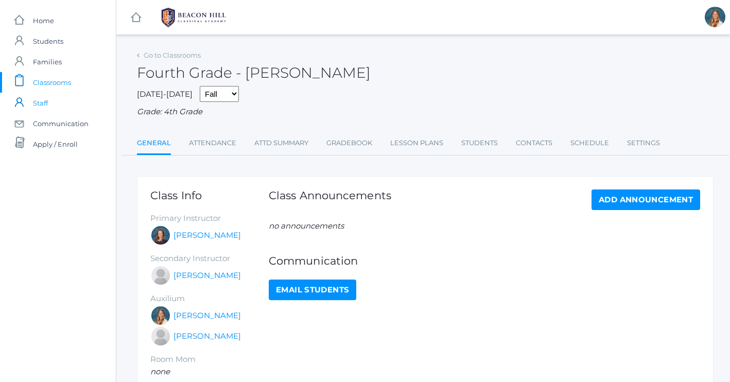
click at [44, 98] on span "Staff" at bounding box center [40, 103] width 15 height 21
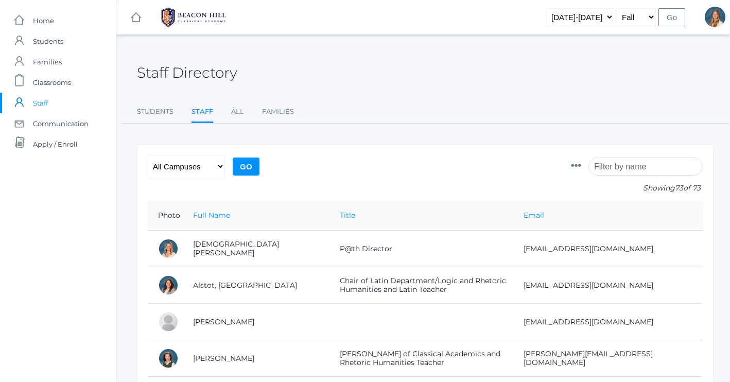
click at [629, 169] on input "search" at bounding box center [646, 167] width 114 height 18
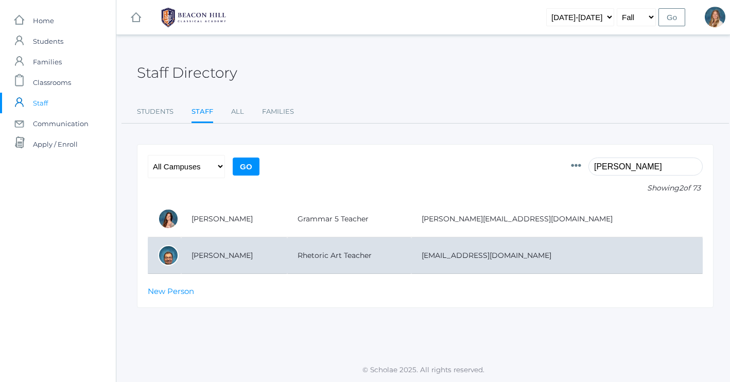
type input "salazar"
click at [220, 255] on td "Salazar, Jorvic" at bounding box center [234, 255] width 106 height 37
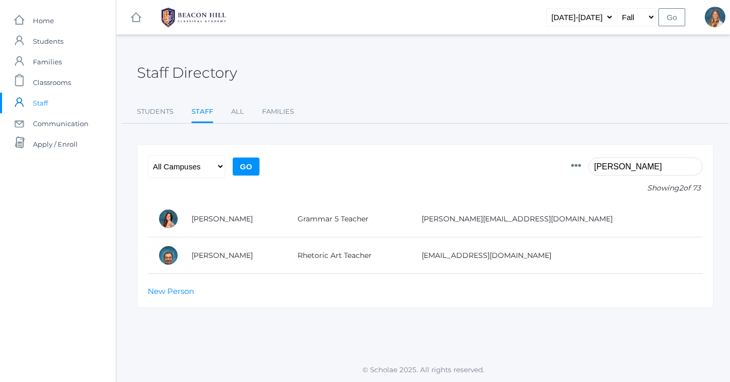
drag, startPoint x: 635, startPoint y: 166, endPoint x: 592, endPoint y: 165, distance: 42.8
click at [592, 165] on input "salazar" at bounding box center [646, 167] width 114 height 18
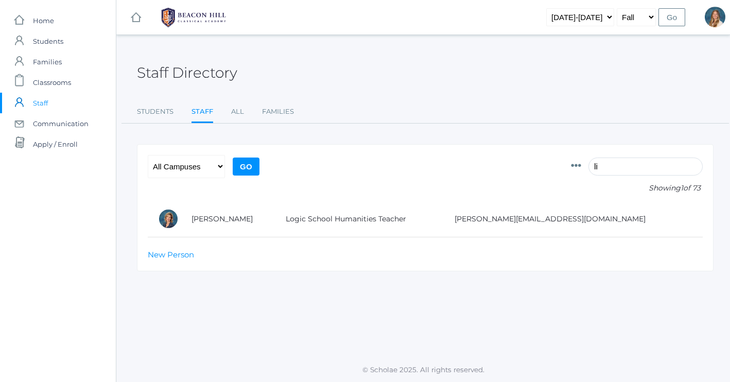
type input "l"
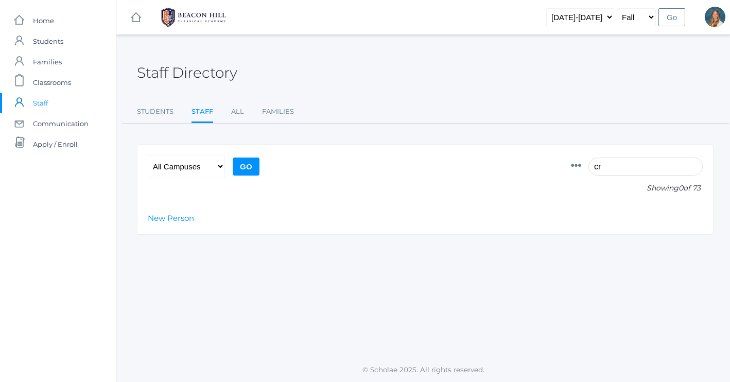
type input "c"
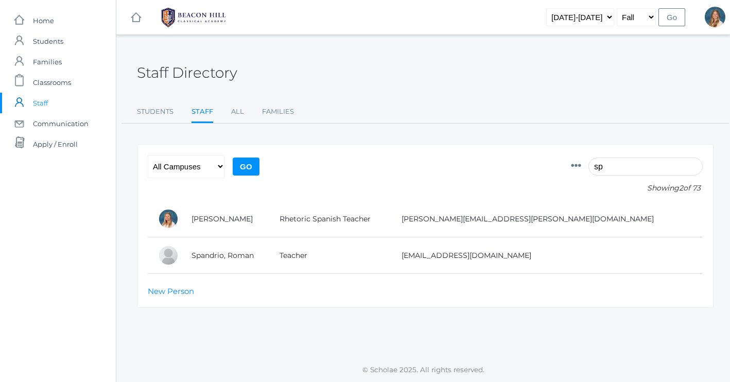
type input "s"
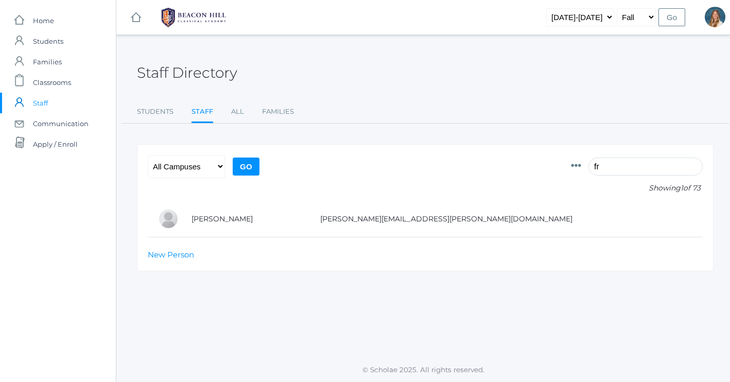
type input "f"
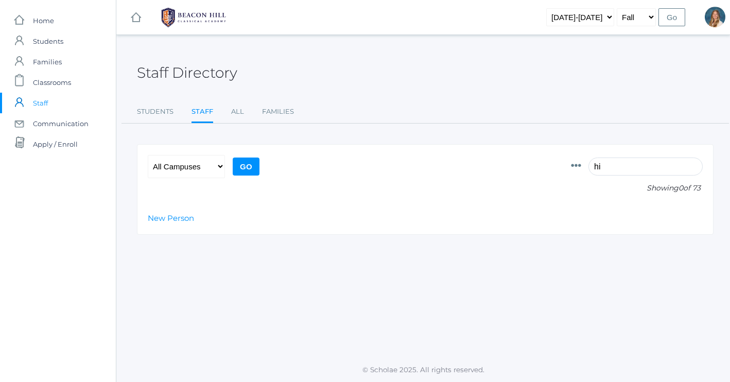
type input "h"
